Goal: Navigation & Orientation: Find specific page/section

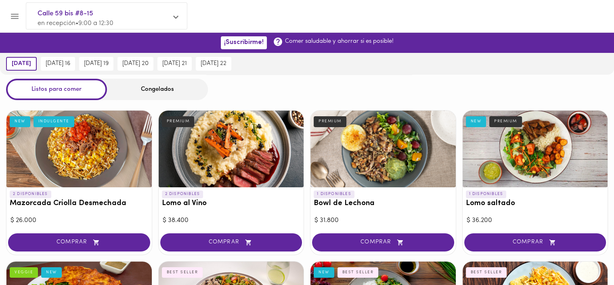
click at [140, 17] on span "Calle 59 bis #8-15" at bounding box center [103, 13] width 130 height 10
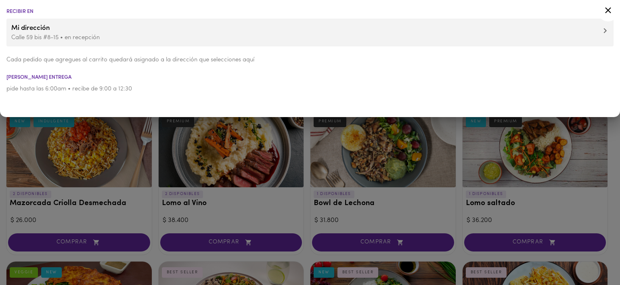
click at [604, 27] on span at bounding box center [605, 31] width 4 height 8
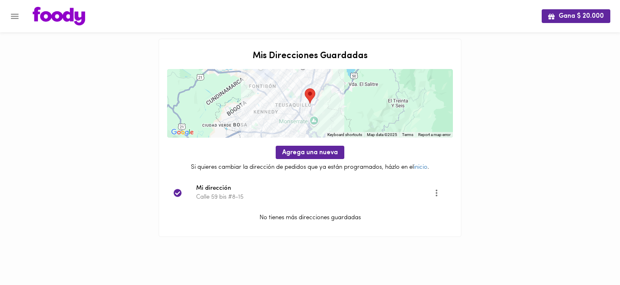
click at [69, 13] on img at bounding box center [59, 16] width 52 height 19
